Goal: Task Accomplishment & Management: Use online tool/utility

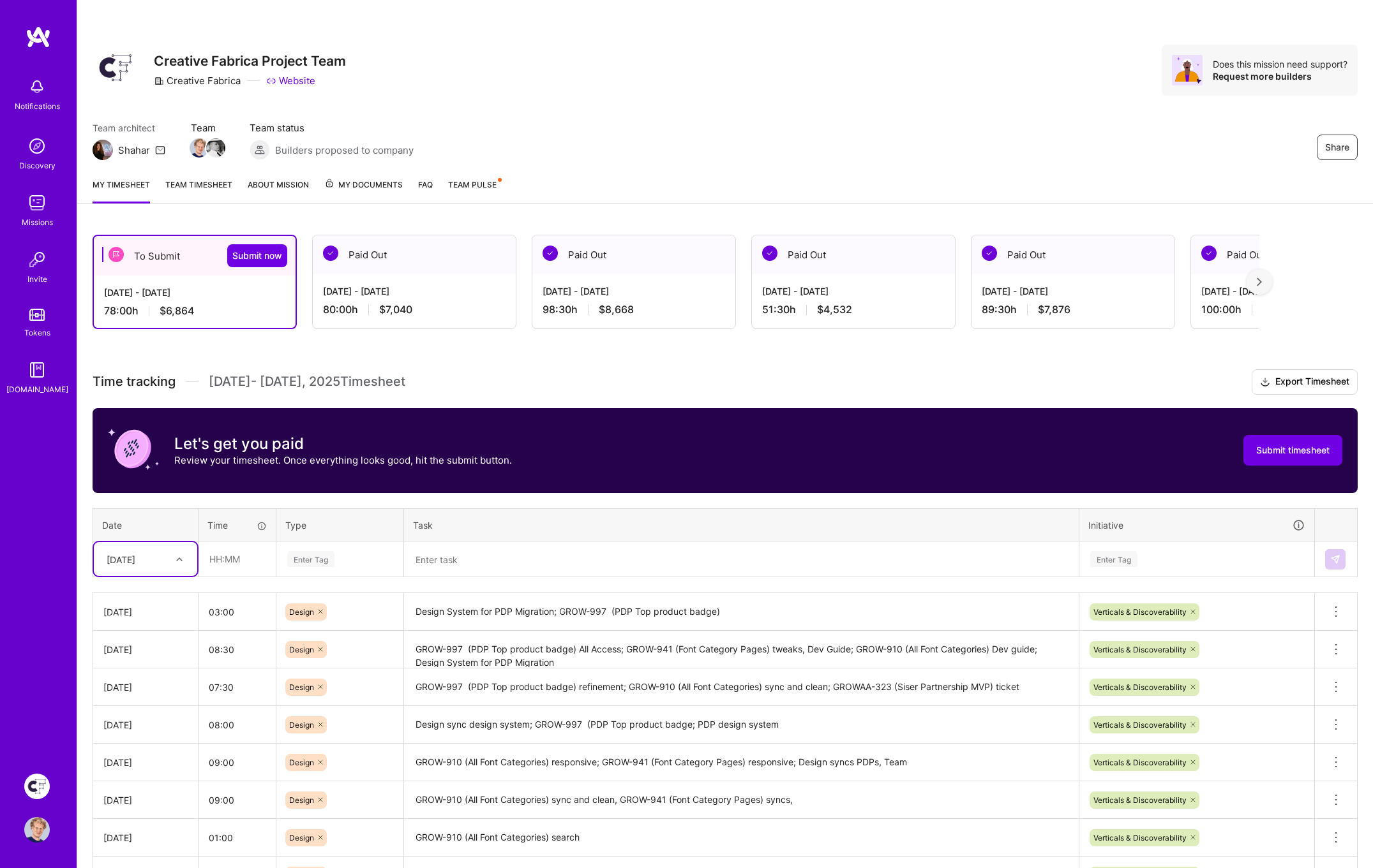
scroll to position [54, 0]
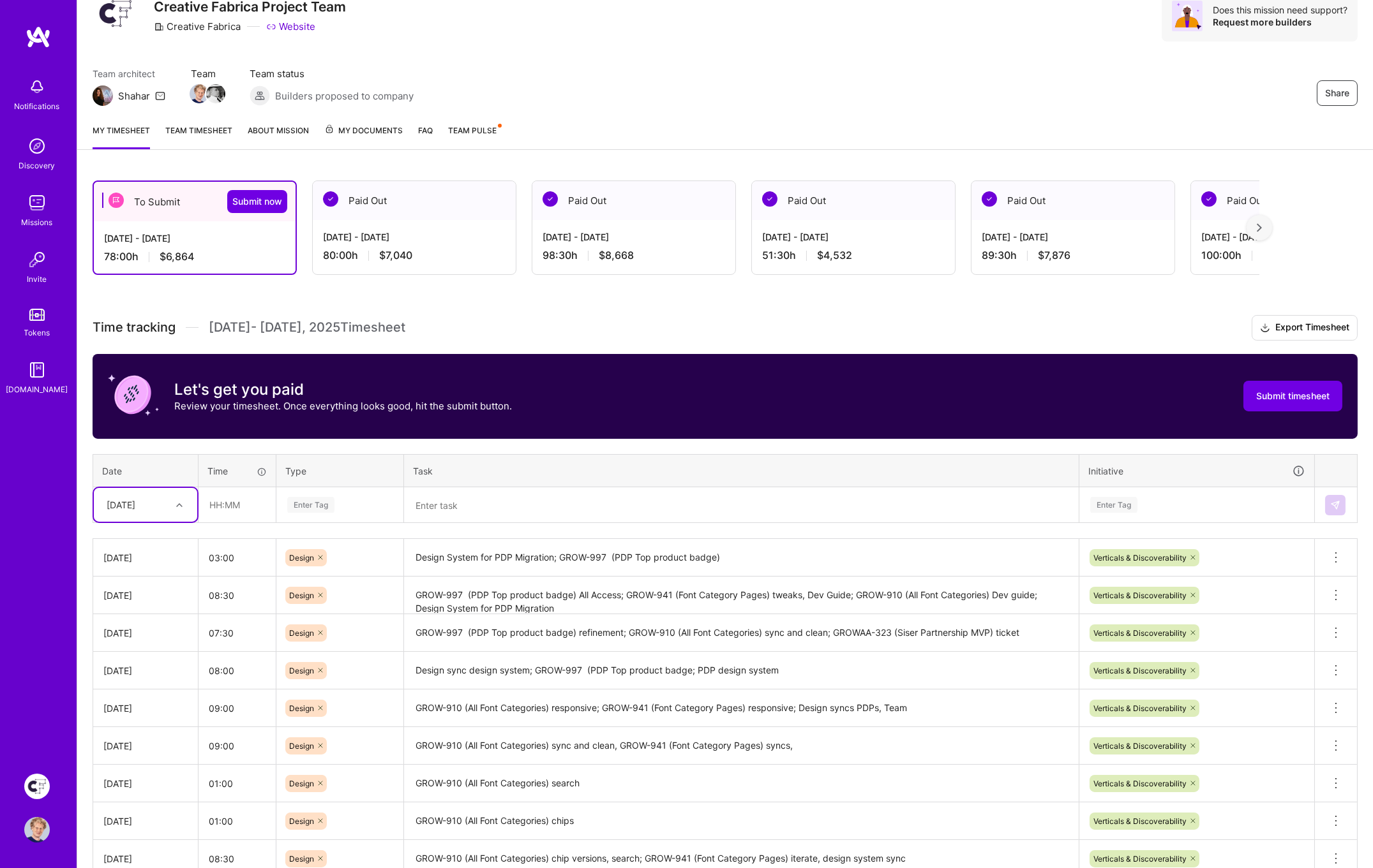
click at [765, 555] on textarea "Design System for PDP Migration; GROW-997 (PDP Top product badge)" at bounding box center [741, 558] width 672 height 35
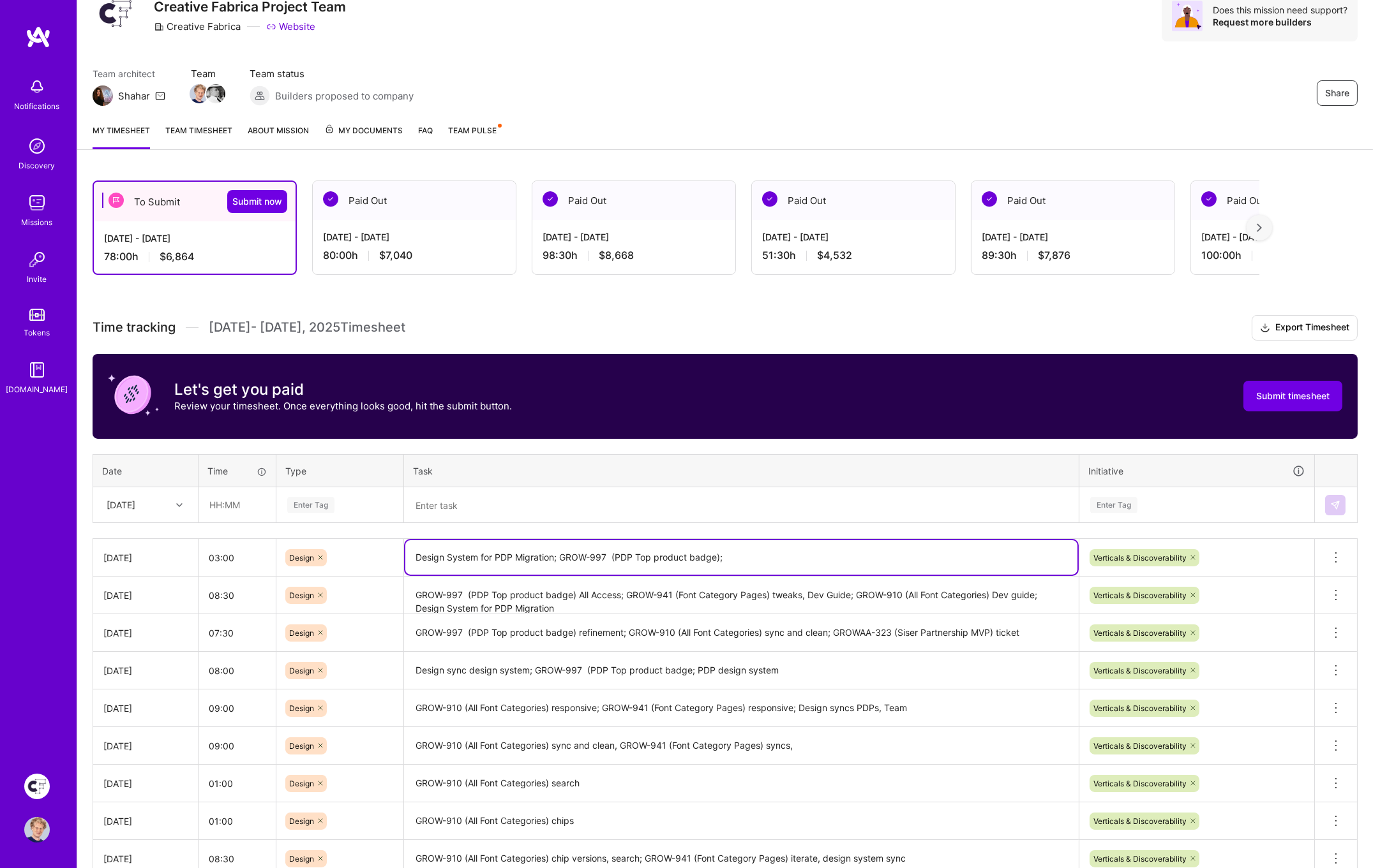
paste textarea "GROW-941 (Fonts List View)"
type textarea "Design System for PDP Migration; GROW-997 (PDP Top product badge); GROW-941 (Fo…"
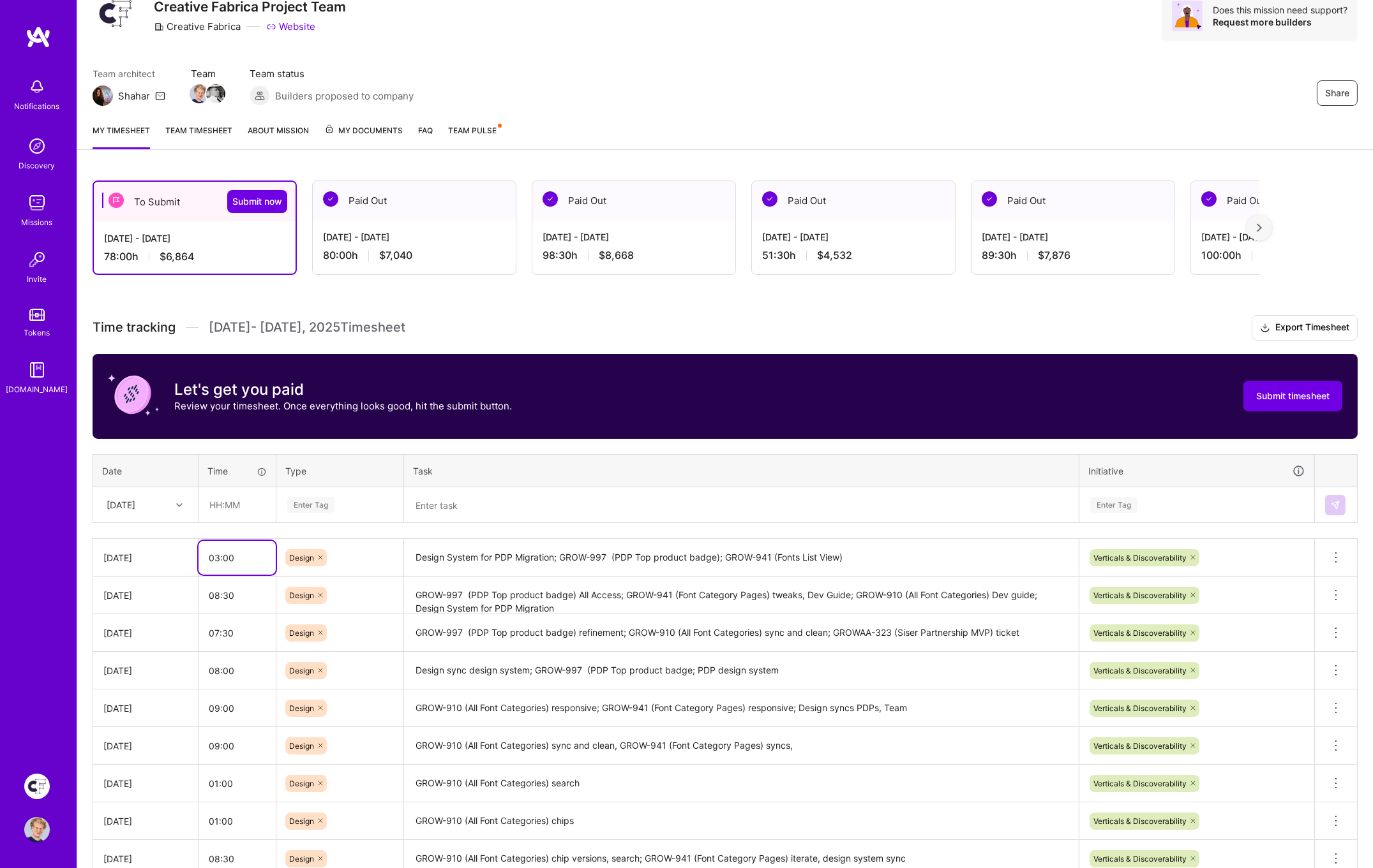
click at [239, 556] on input "03:00" at bounding box center [237, 558] width 77 height 34
click at [239, 556] on input "03:00" at bounding box center [237, 558] width 77 height 34
type input "04:30"
click at [777, 67] on div "Team architect Shahar Team Team status Builders proposed to company Share" at bounding box center [725, 87] width 1265 height 39
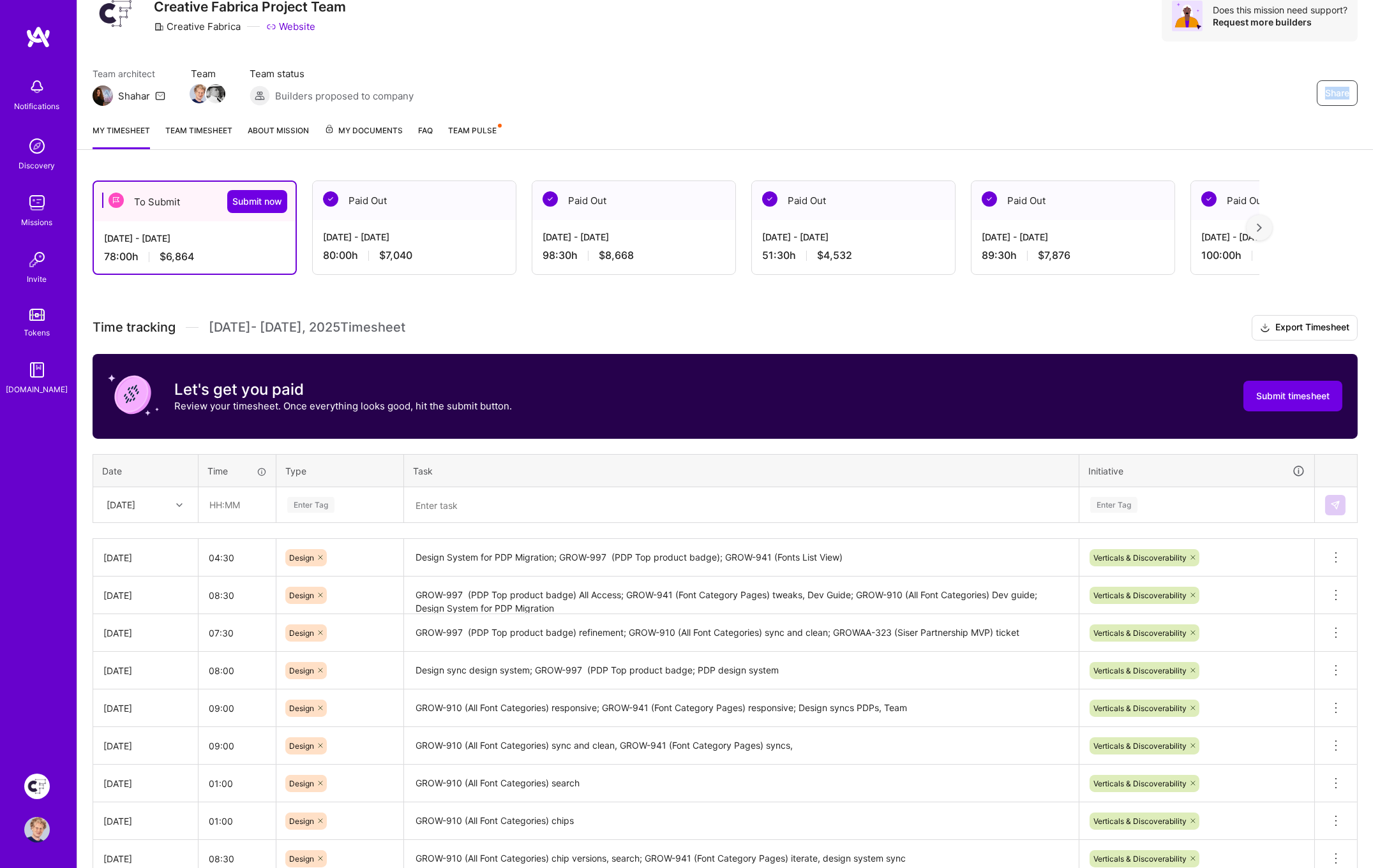
click at [777, 68] on div "Team architect Shahar Team Team status Builders proposed to company Share" at bounding box center [725, 87] width 1265 height 39
